Goal: Task Accomplishment & Management: Use online tool/utility

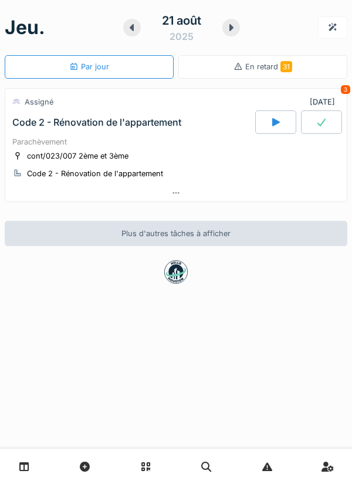
click at [31, 464] on link at bounding box center [24, 467] width 30 height 28
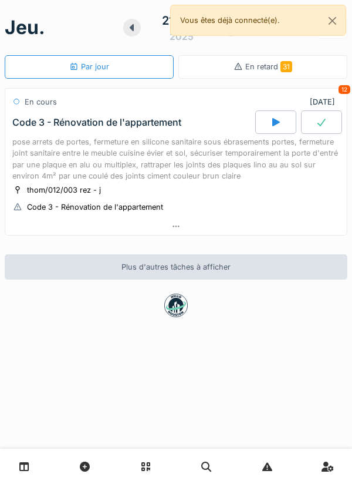
click at [275, 121] on icon at bounding box center [276, 122] width 8 height 8
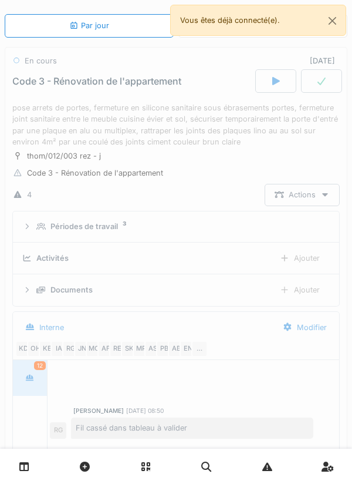
scroll to position [225, 0]
